Goal: Navigation & Orientation: Find specific page/section

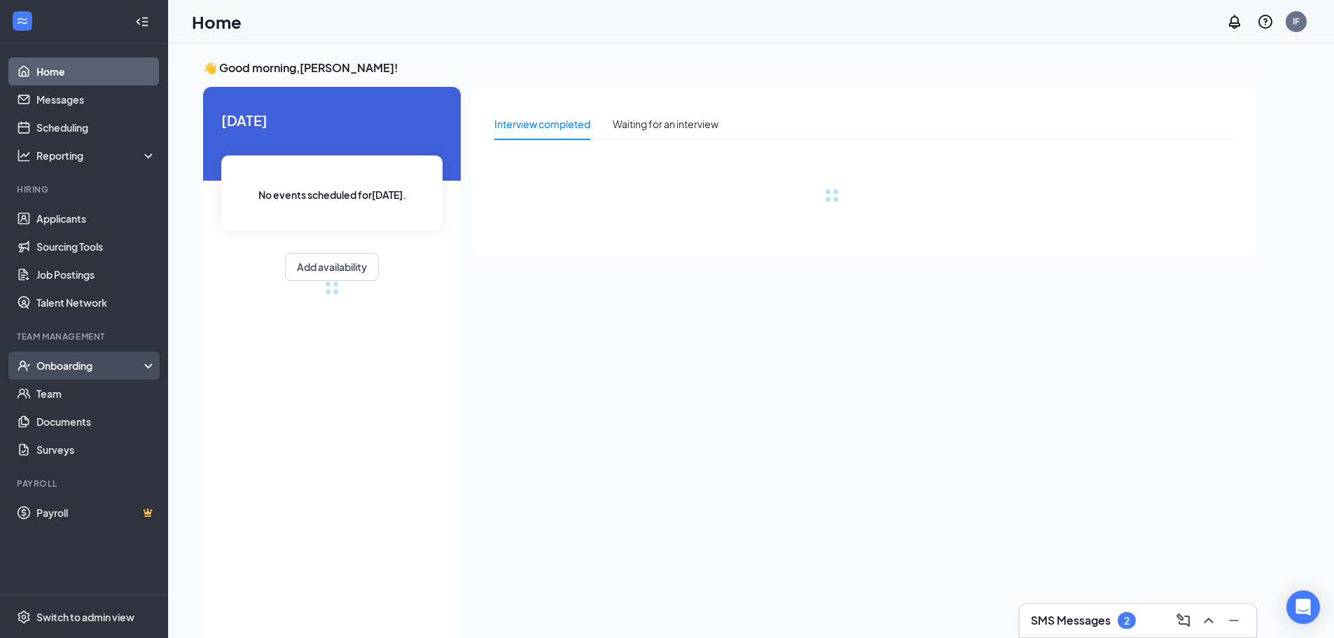
click at [136, 365] on div "Onboarding" at bounding box center [90, 366] width 108 height 14
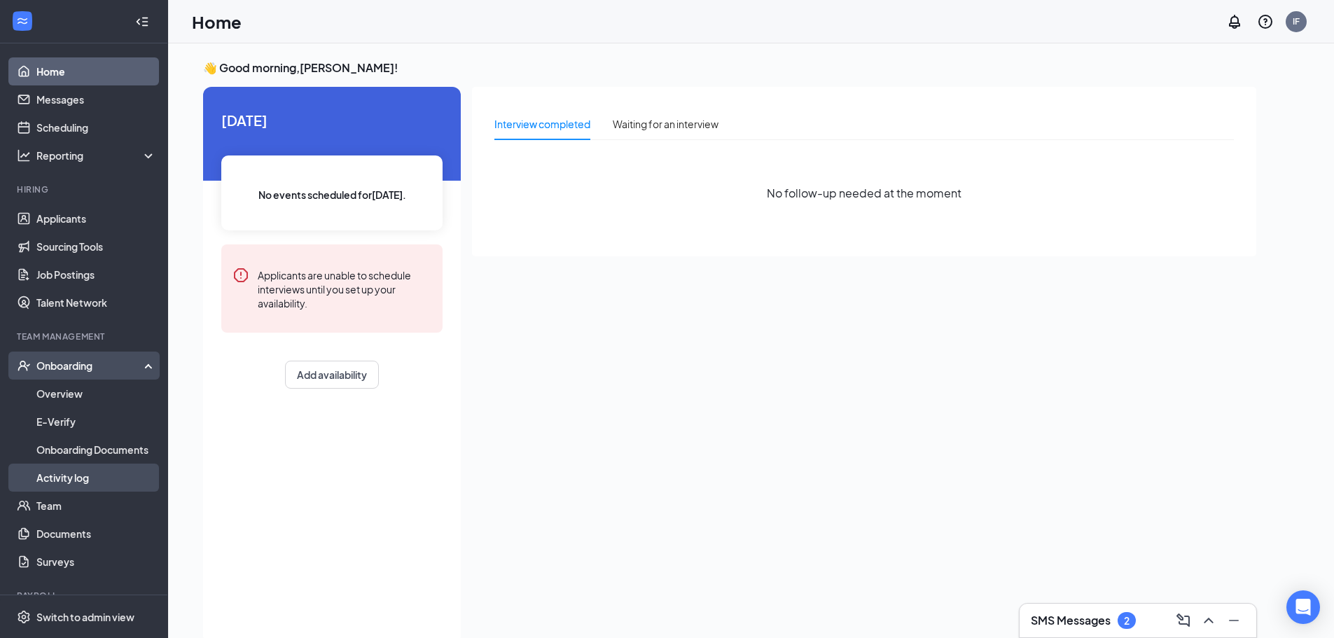
click at [53, 475] on link "Activity log" at bounding box center [96, 478] width 120 height 28
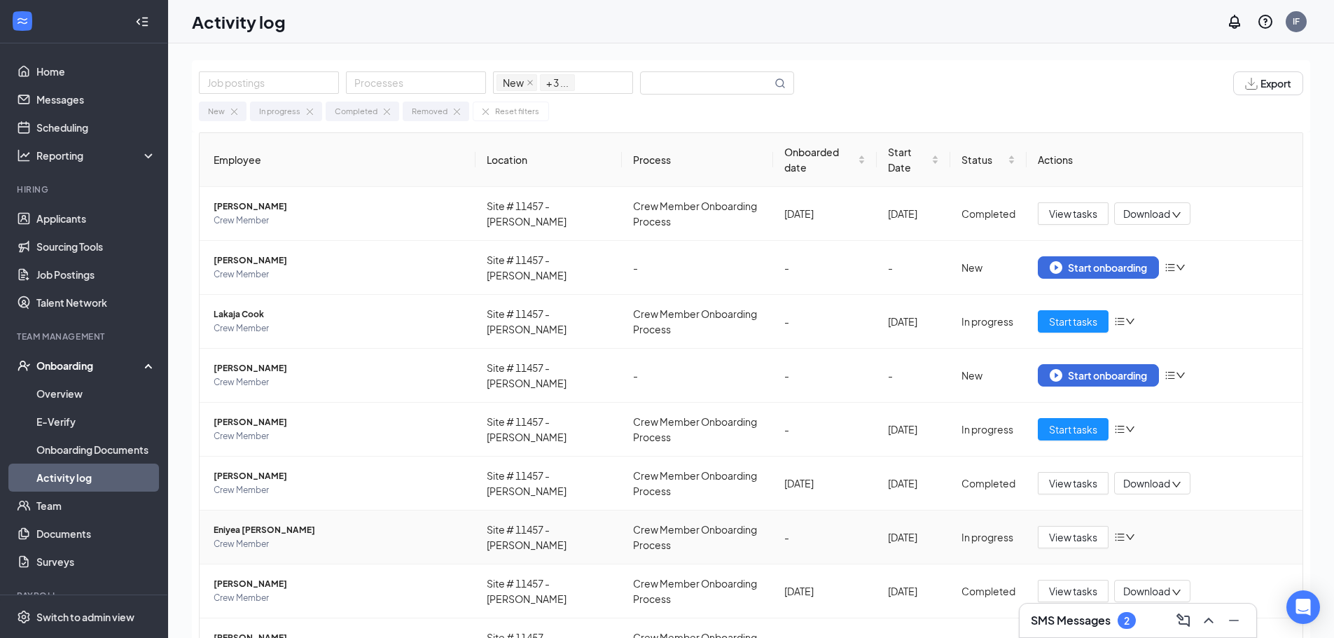
click at [249, 527] on span "Eniyea Bowles" at bounding box center [339, 530] width 251 height 14
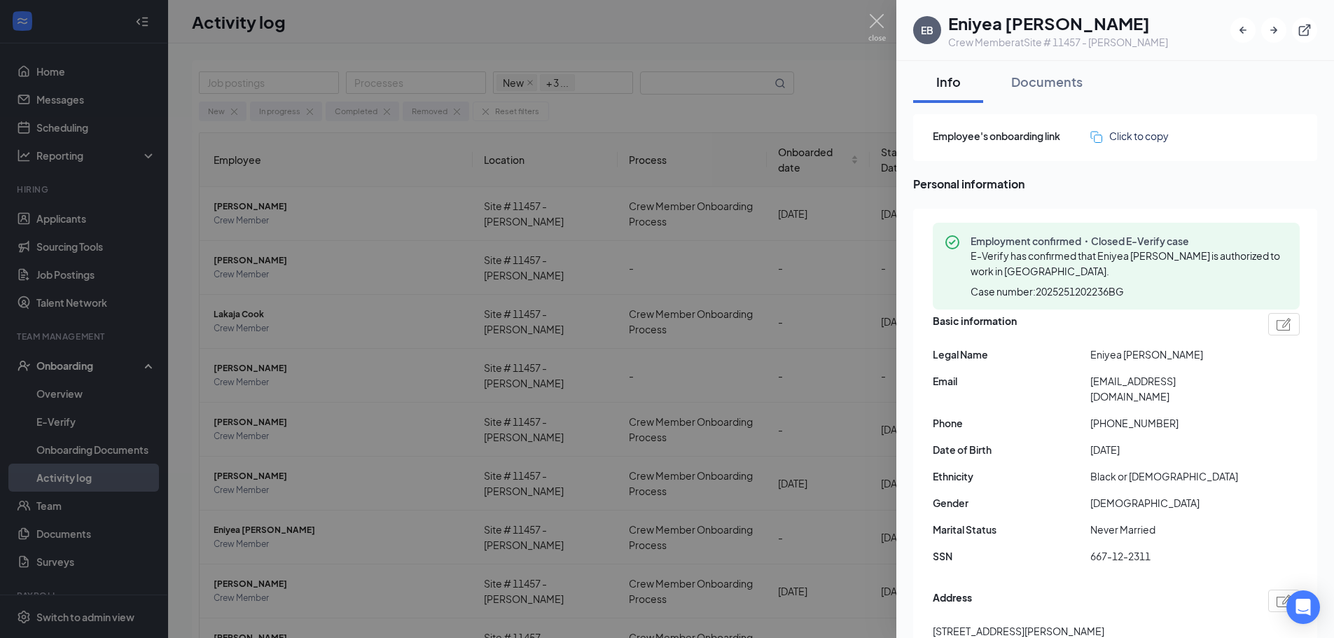
click at [884, 272] on div at bounding box center [667, 319] width 1334 height 638
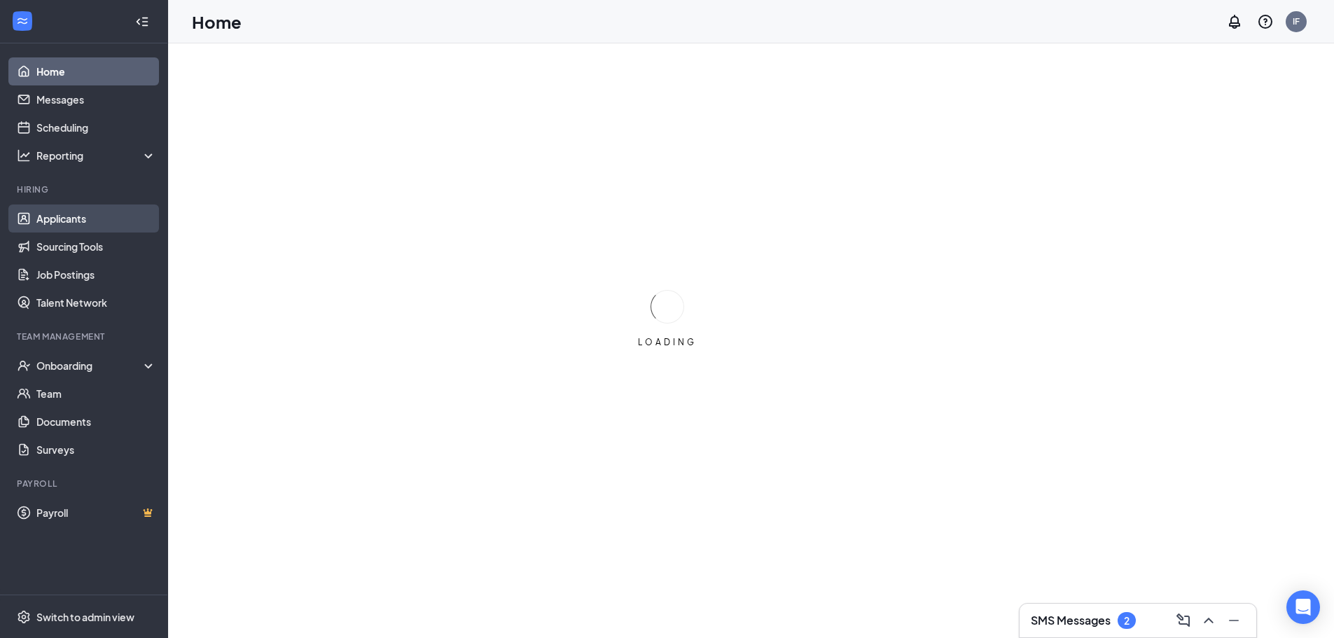
click at [72, 222] on link "Applicants" at bounding box center [96, 218] width 120 height 28
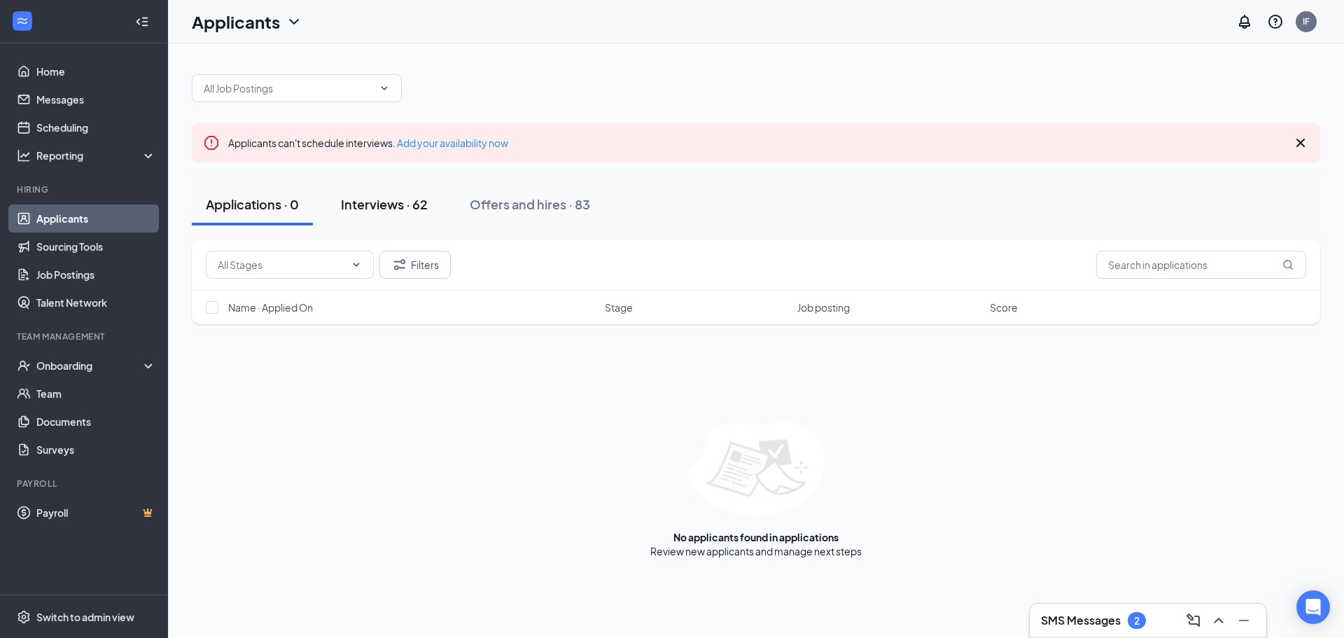
click at [377, 210] on div "Interviews · 62" at bounding box center [384, 204] width 87 height 18
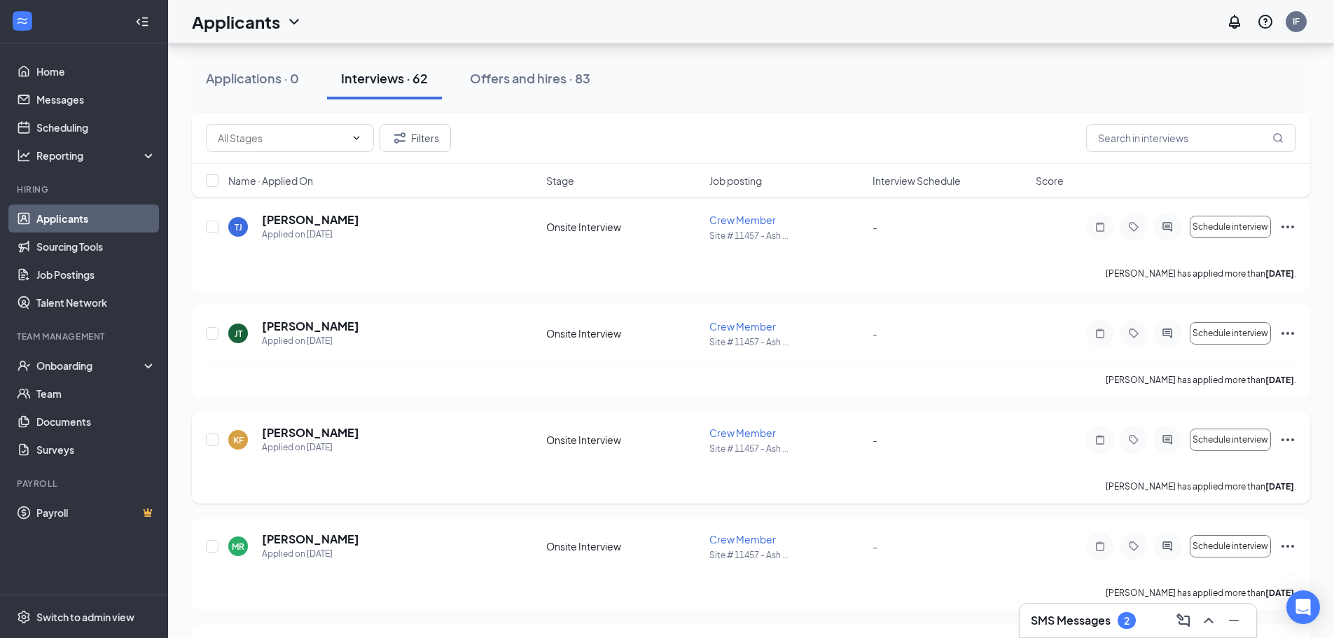
scroll to position [3011, 0]
